Goal: Find specific page/section: Find specific page/section

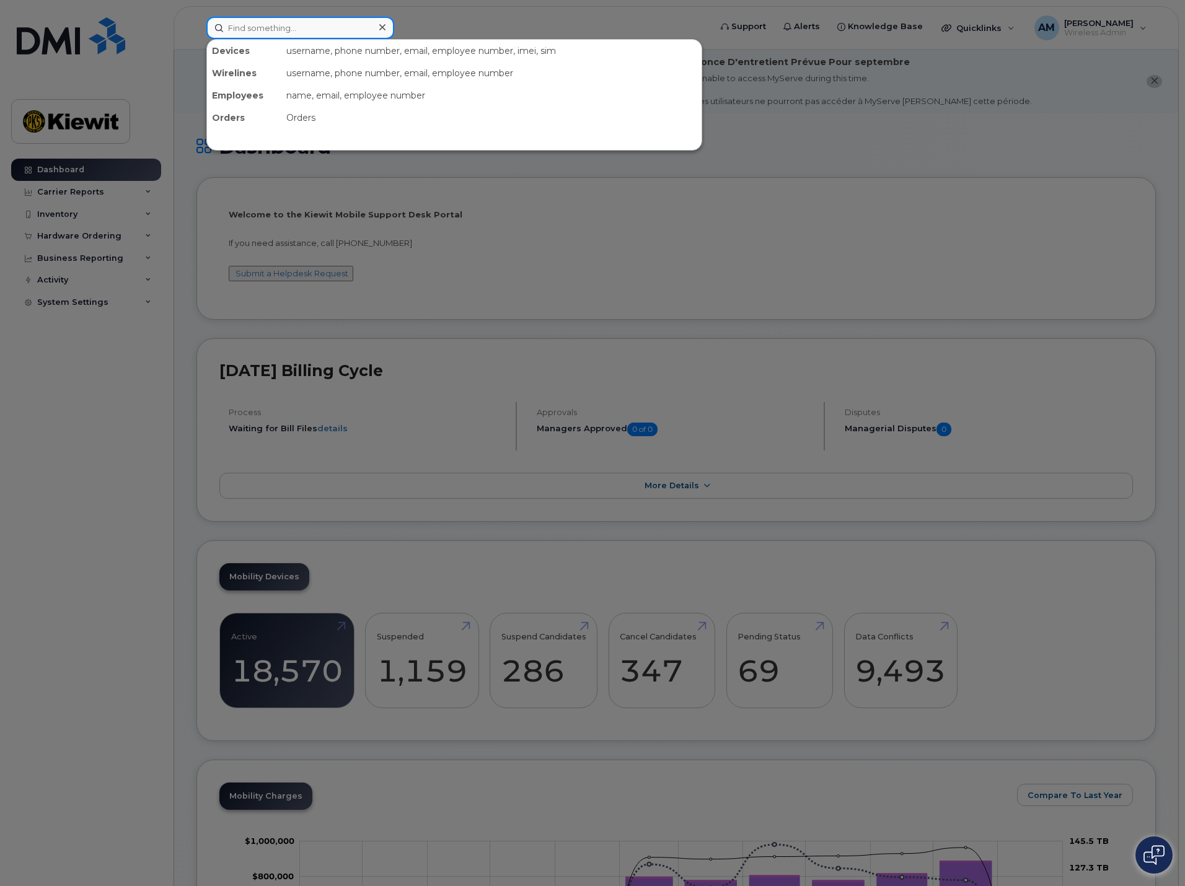
click at [274, 29] on input at bounding box center [300, 28] width 188 height 22
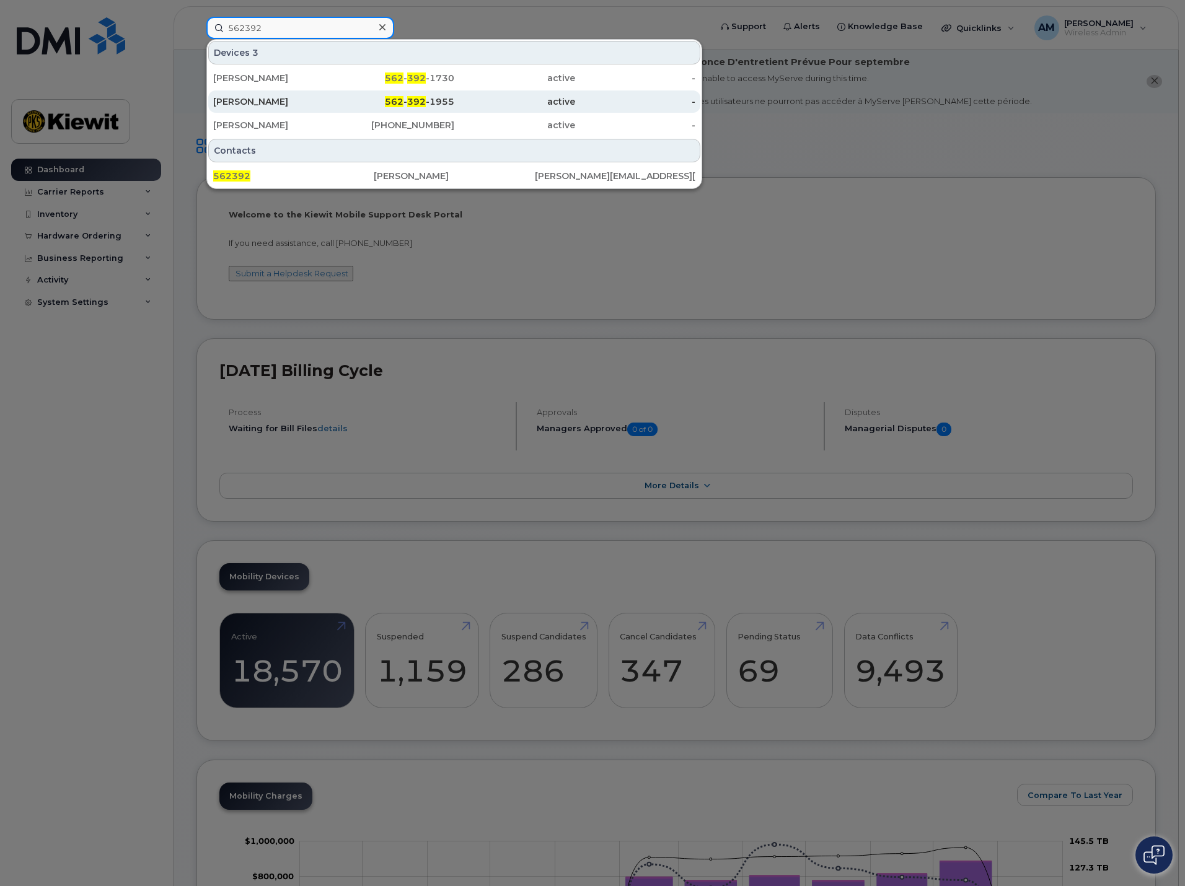
type input "562392"
click at [257, 99] on div "[PERSON_NAME]" at bounding box center [273, 101] width 121 height 12
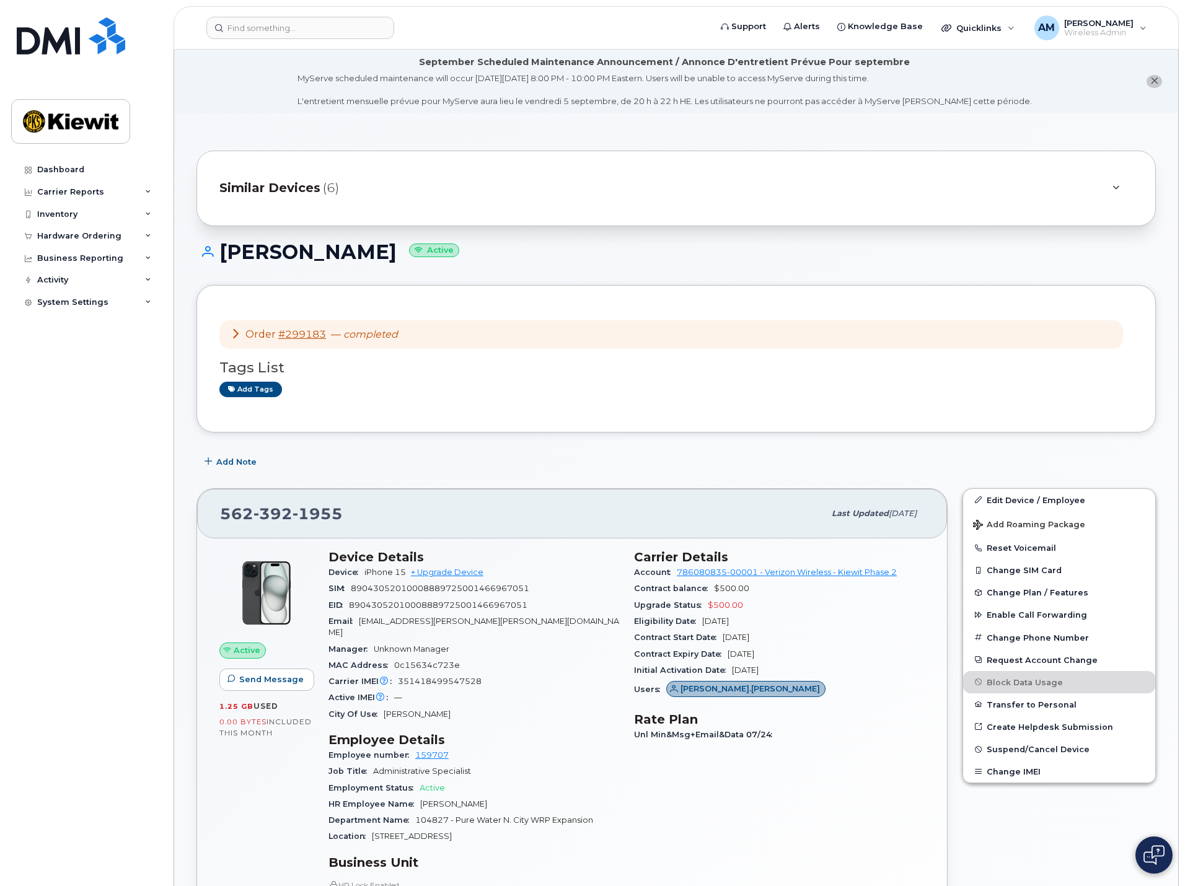
scroll to position [186, 0]
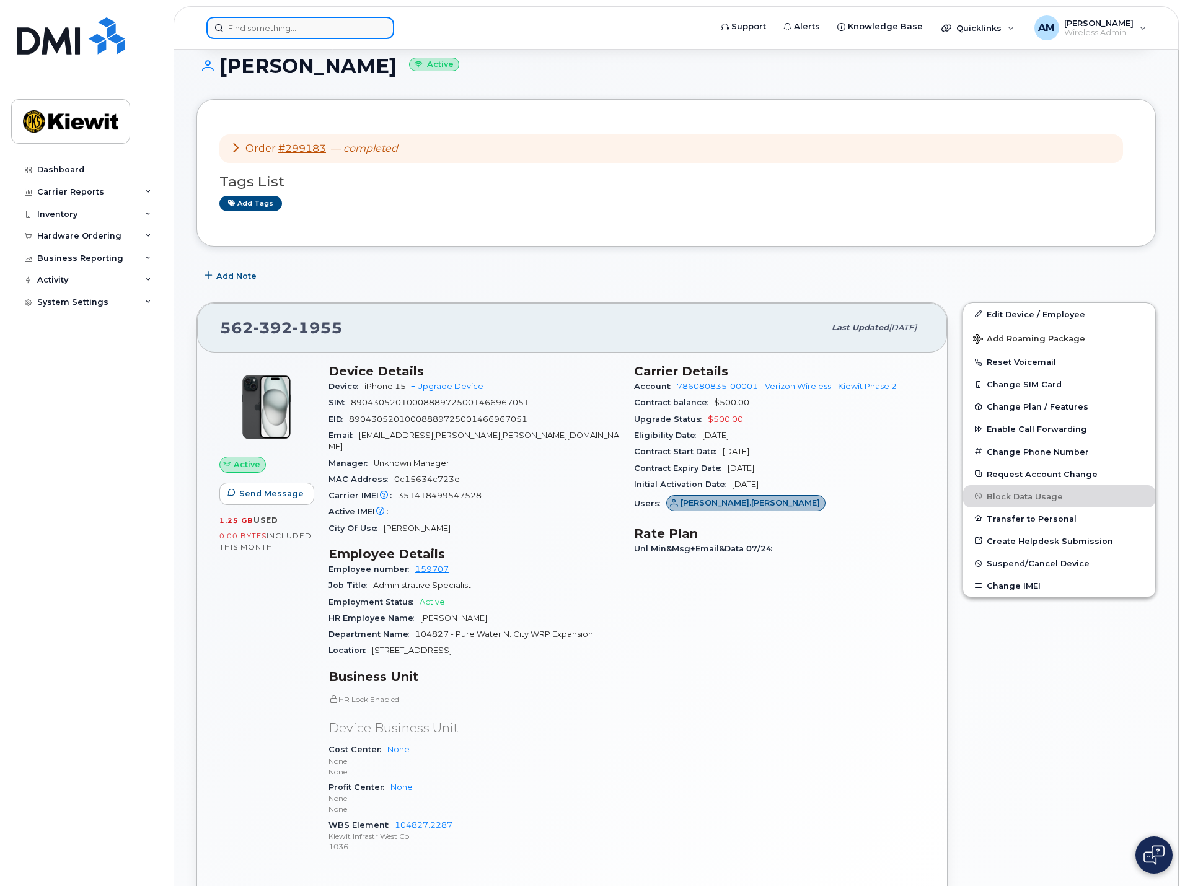
click at [243, 29] on input at bounding box center [300, 28] width 188 height 22
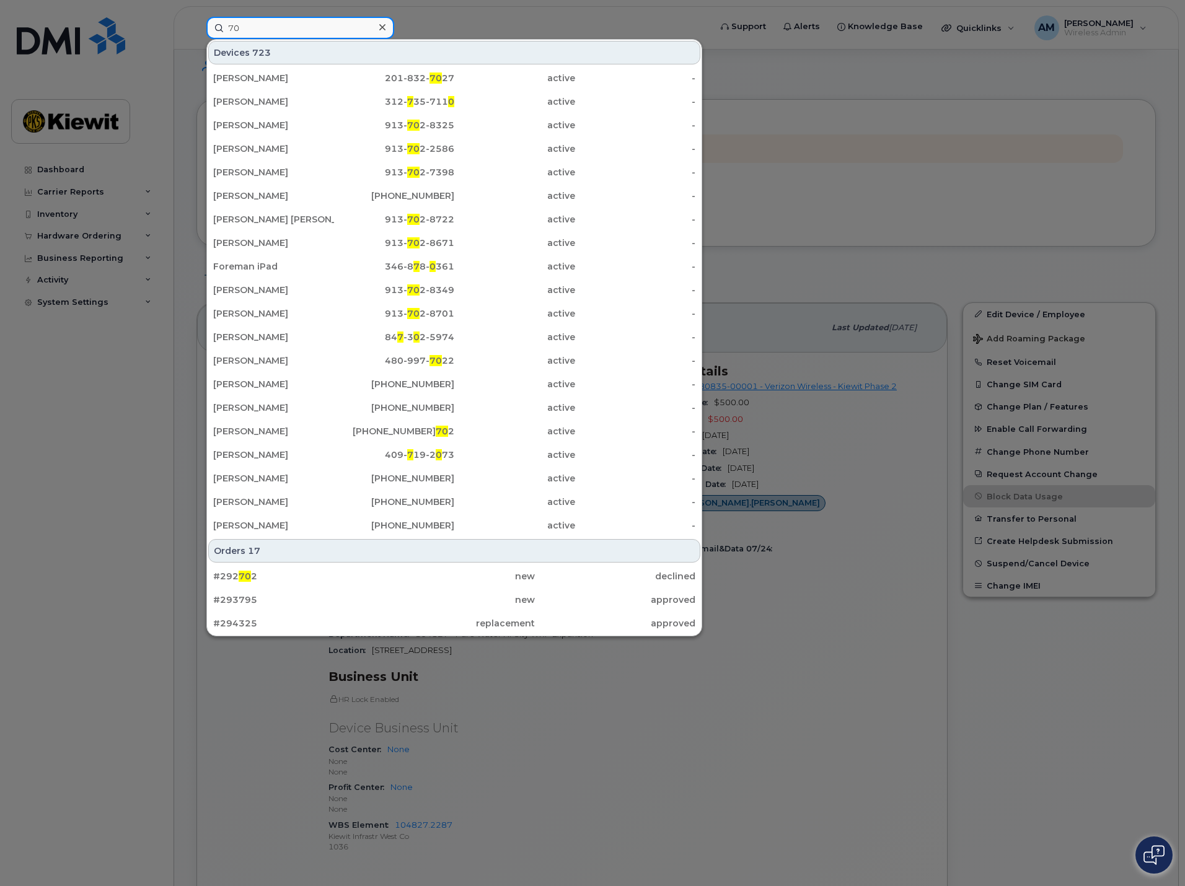
type input "7"
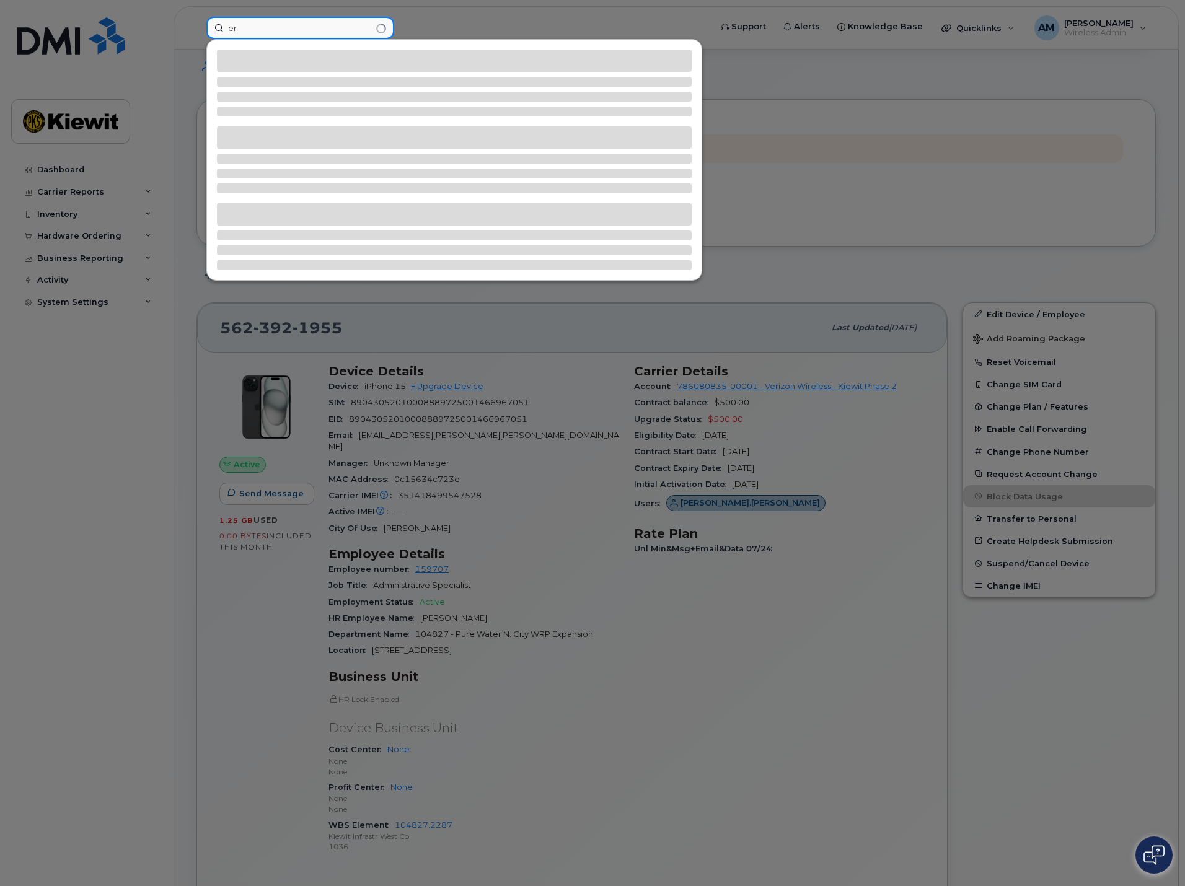
type input "e"
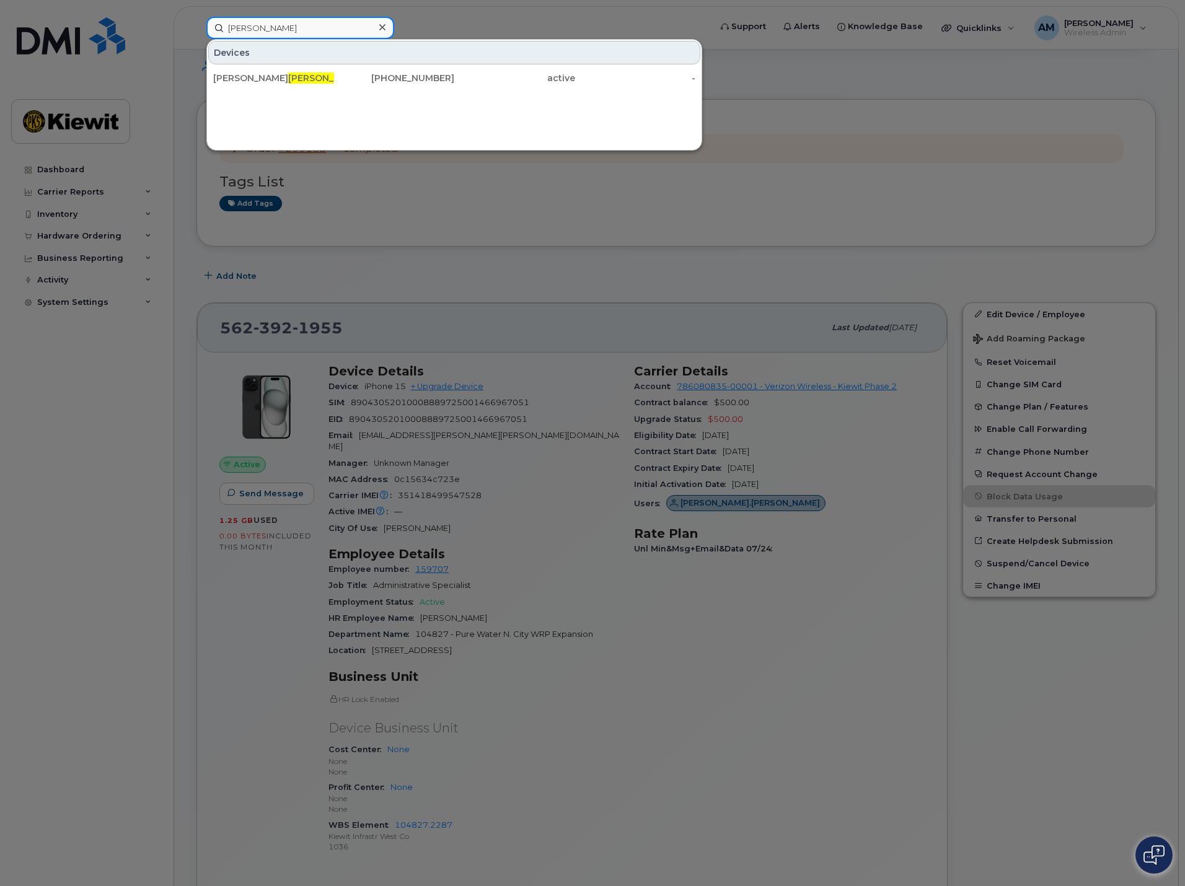
type input "gutt"
click at [808, 156] on div at bounding box center [592, 443] width 1185 height 886
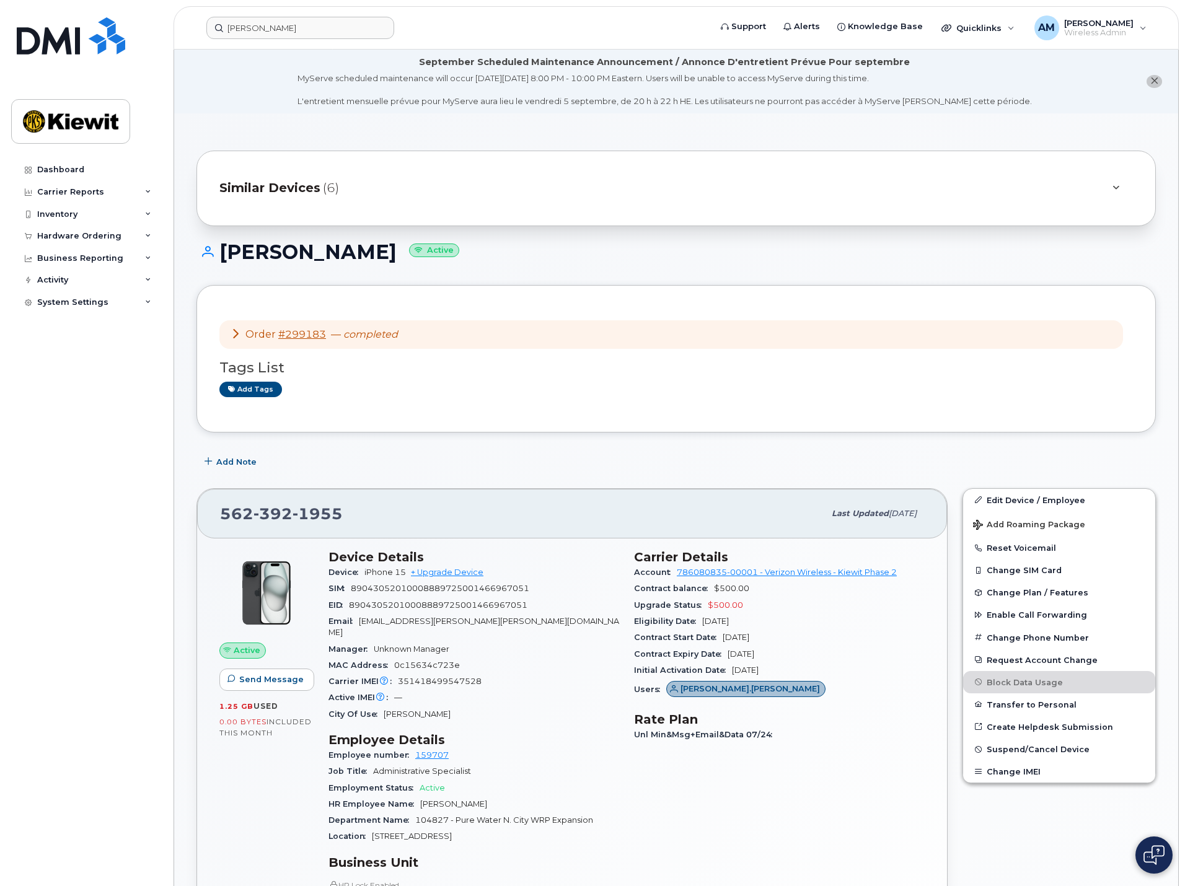
scroll to position [62, 0]
